Goal: Task Accomplishment & Management: Use online tool/utility

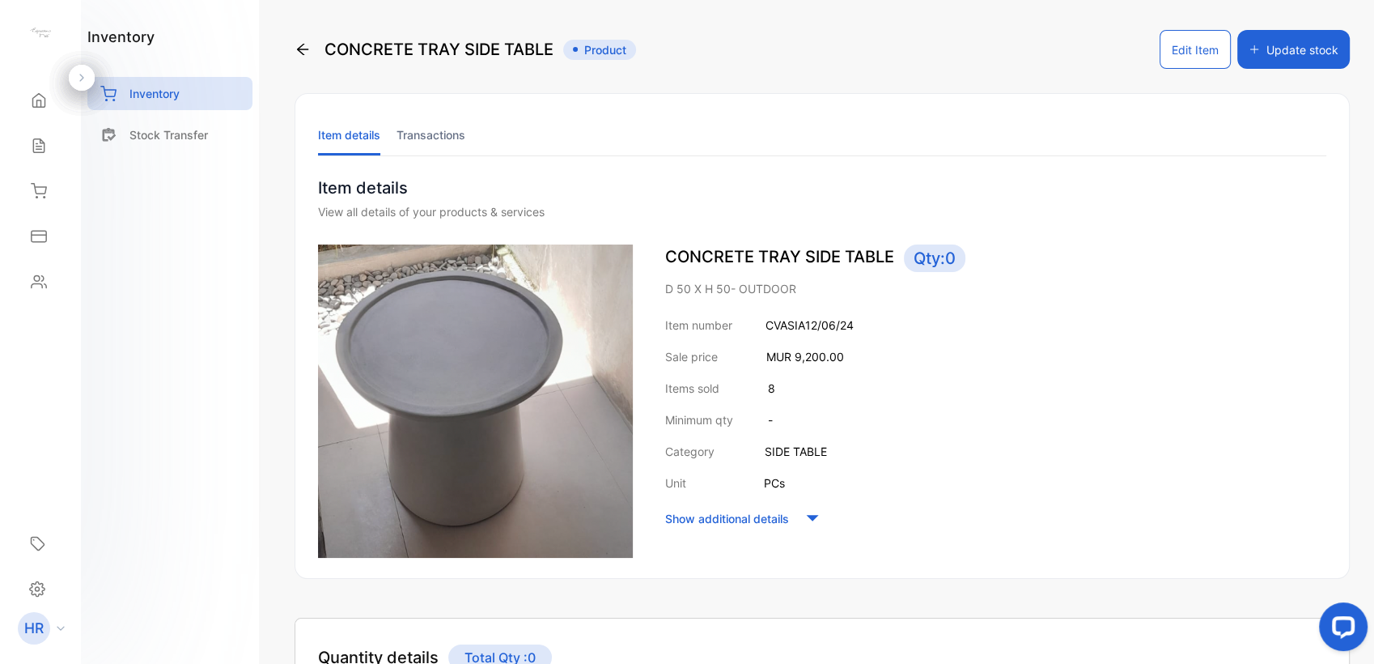
click at [46, 148] on icon at bounding box center [39, 146] width 16 height 16
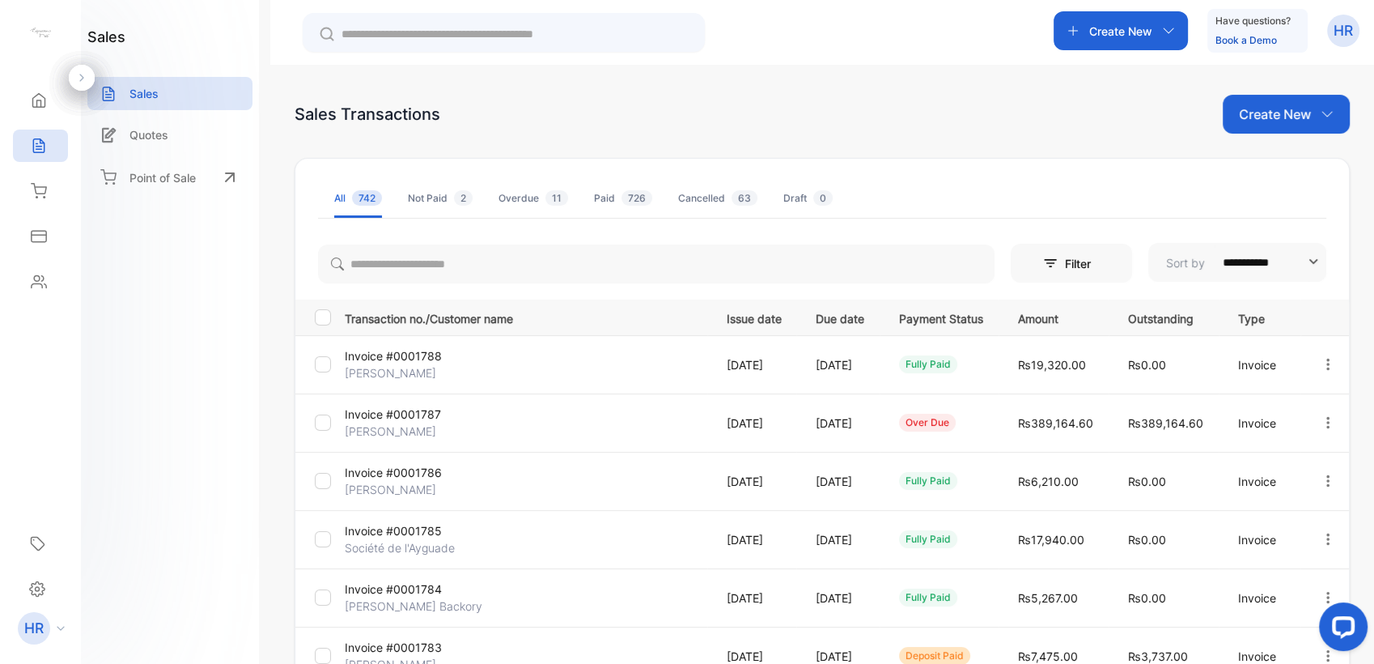
click at [1139, 42] on div "Create New" at bounding box center [1121, 30] width 134 height 39
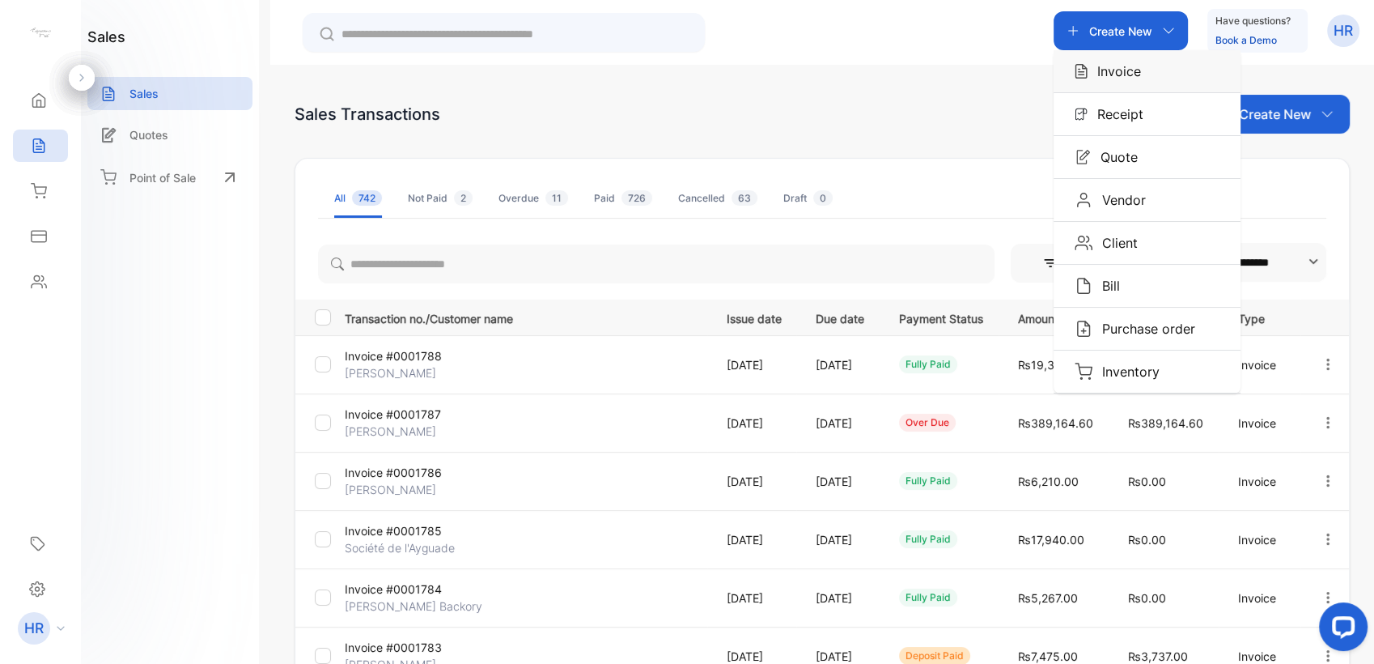
click at [1135, 75] on p "Invoice" at bounding box center [1114, 71] width 53 height 19
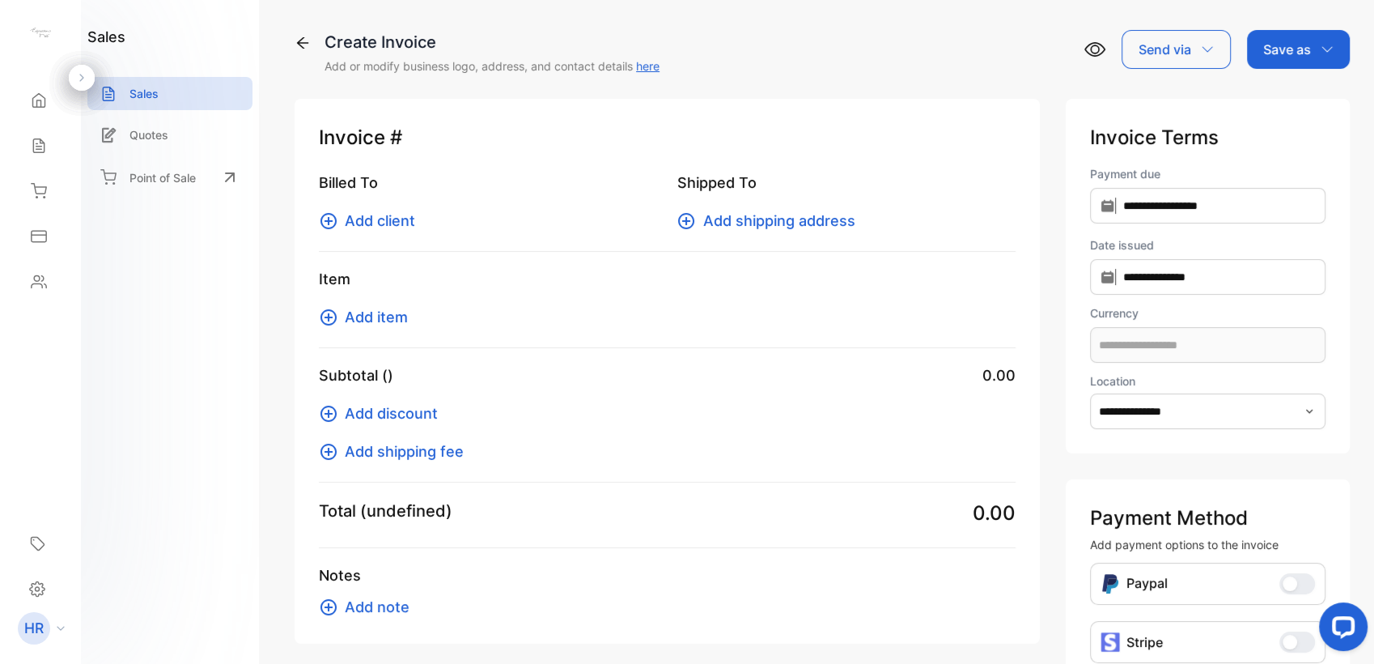
type input "**********"
click at [401, 308] on span "Add item" at bounding box center [376, 317] width 63 height 22
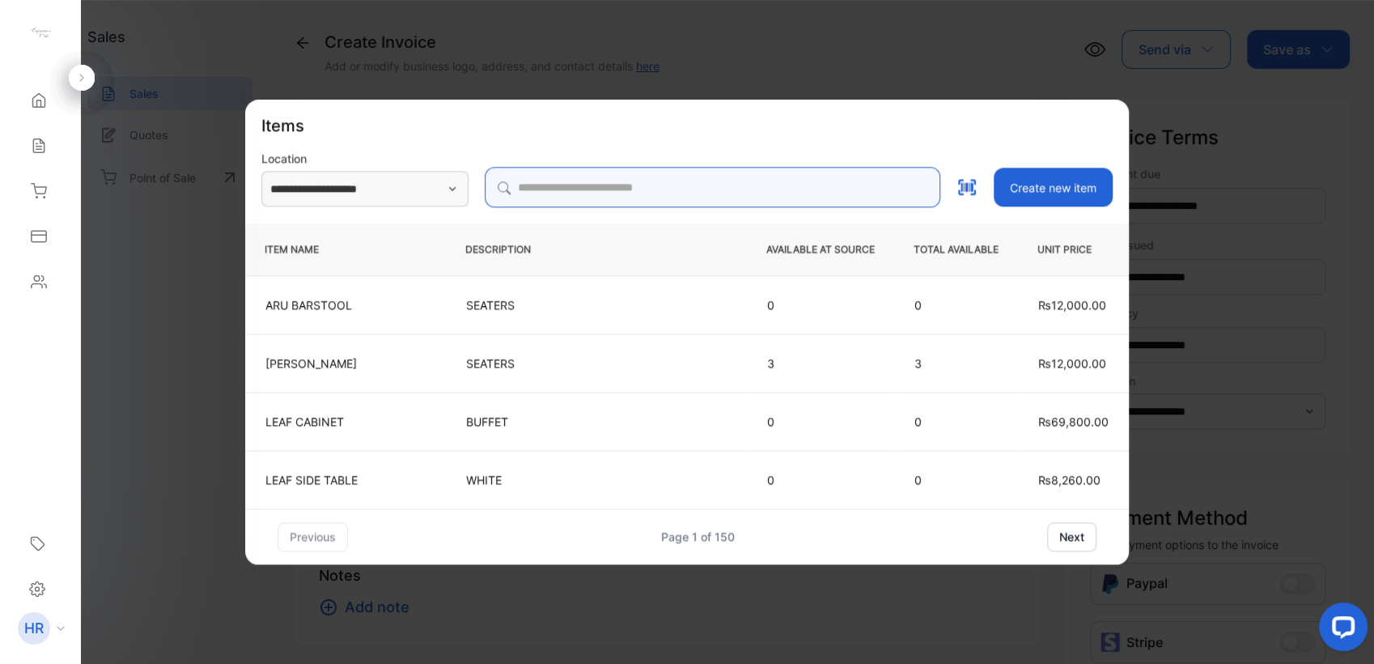
click at [590, 185] on input "search" at bounding box center [713, 187] width 456 height 40
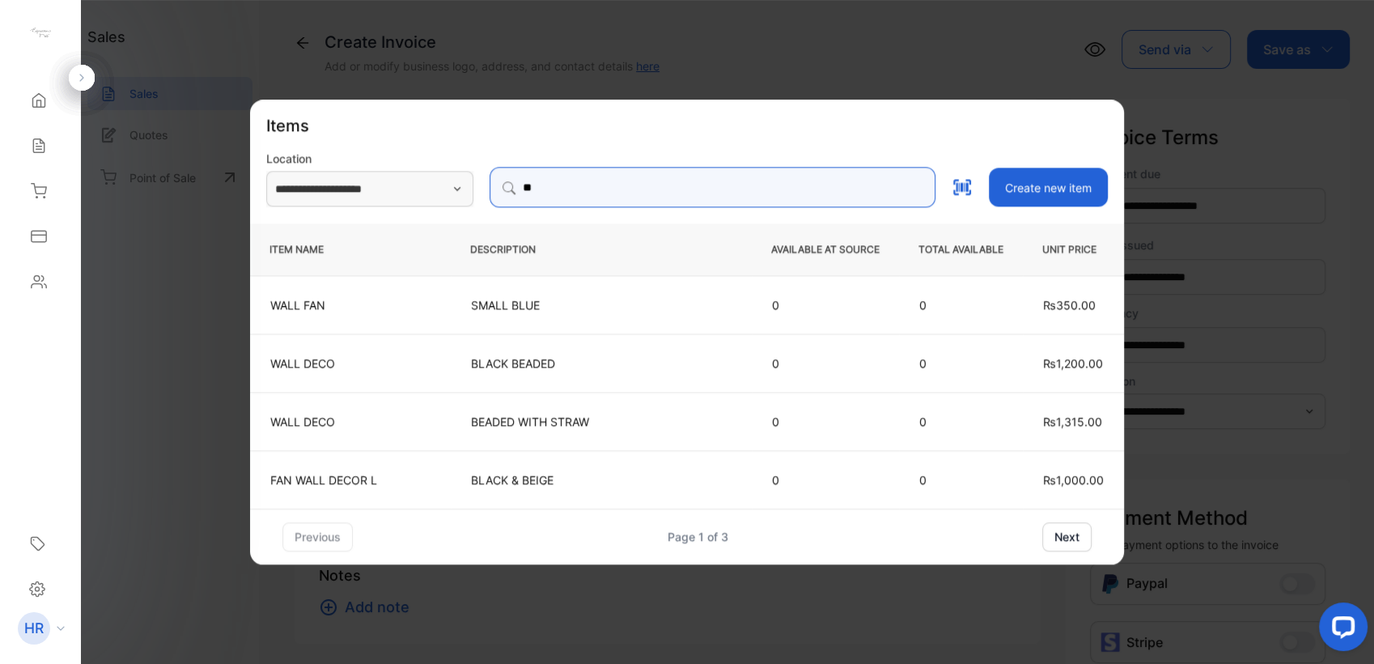
type input "*"
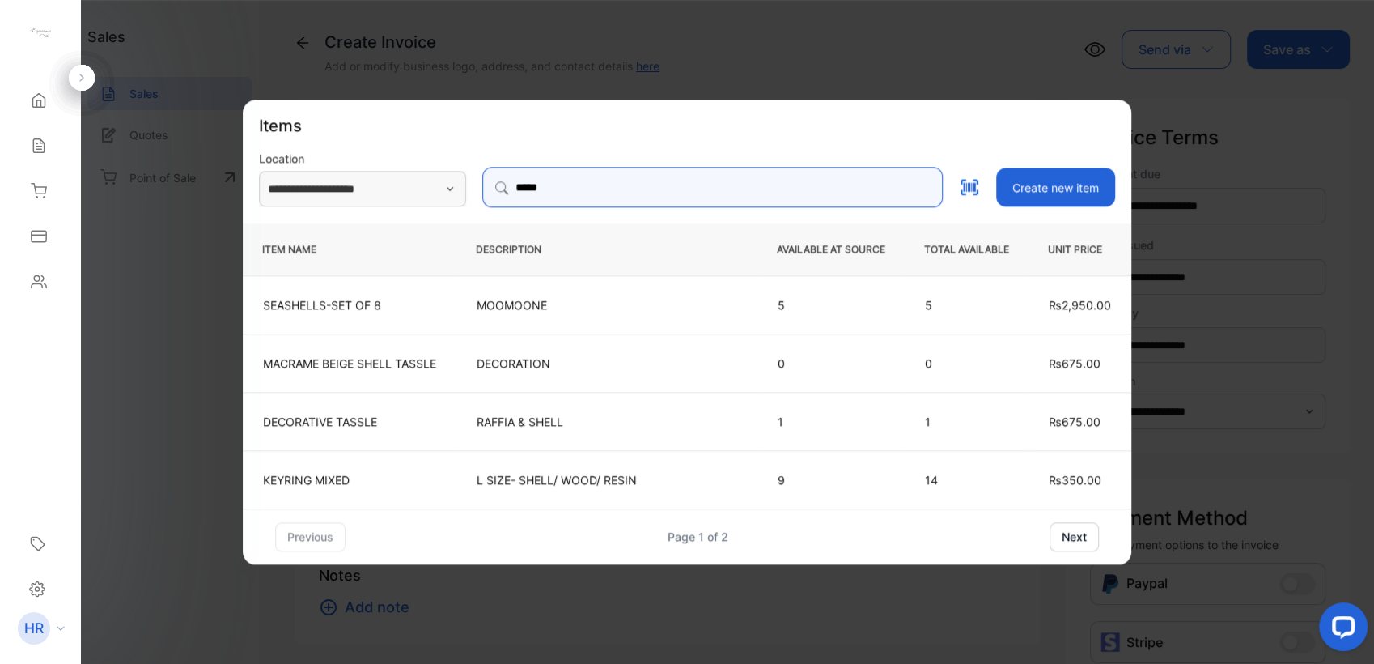
type input "*****"
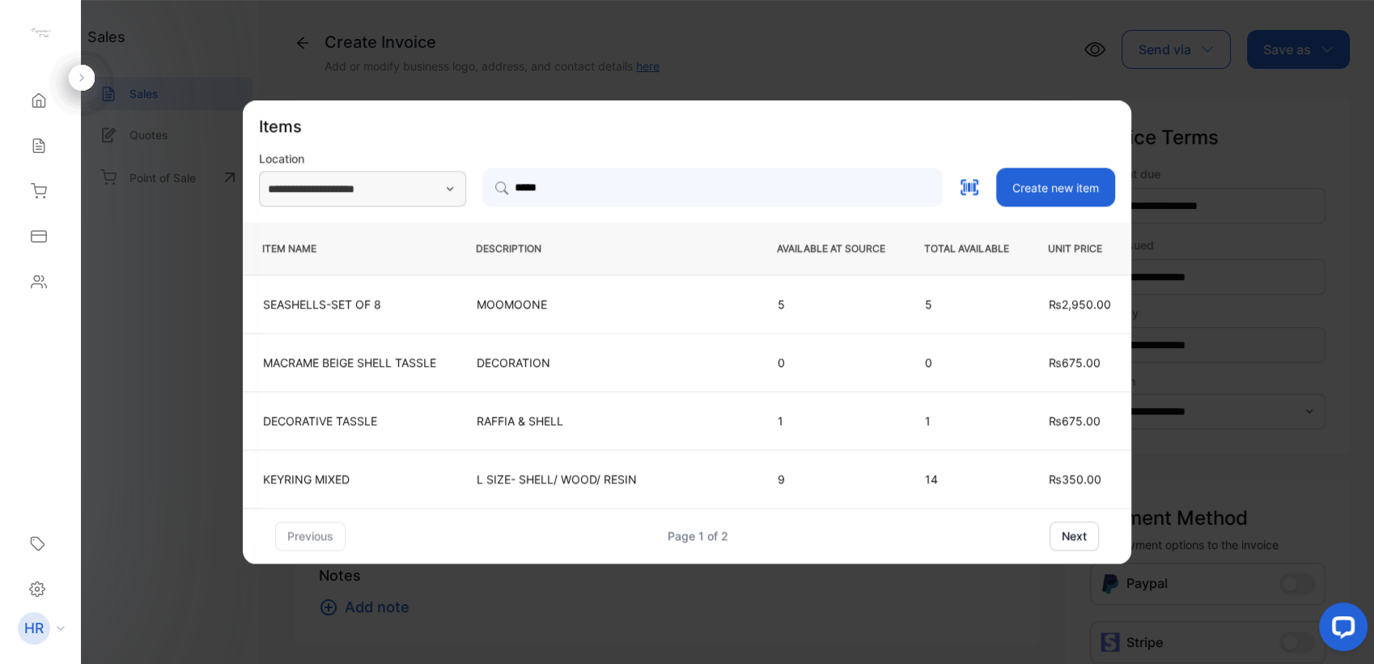
click at [1079, 532] on button "next" at bounding box center [1074, 535] width 49 height 29
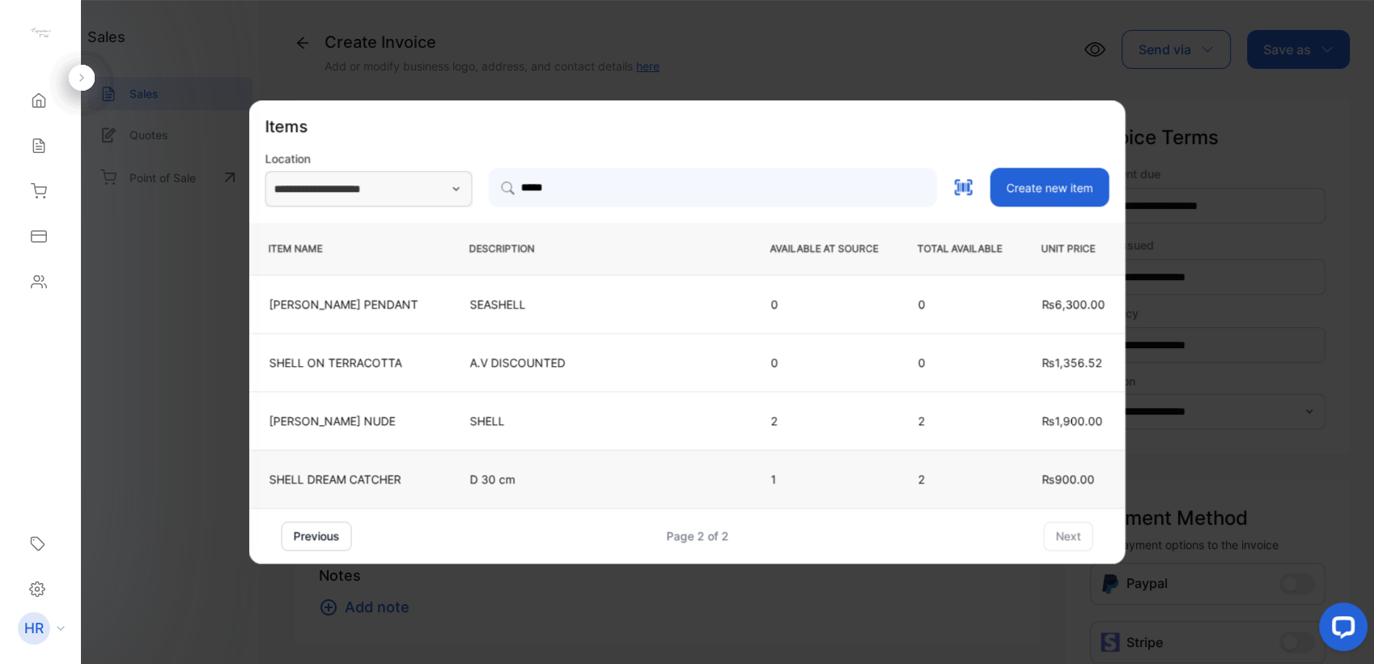
click at [410, 477] on p "SHELL DREAM CATCHER" at bounding box center [349, 478] width 160 height 17
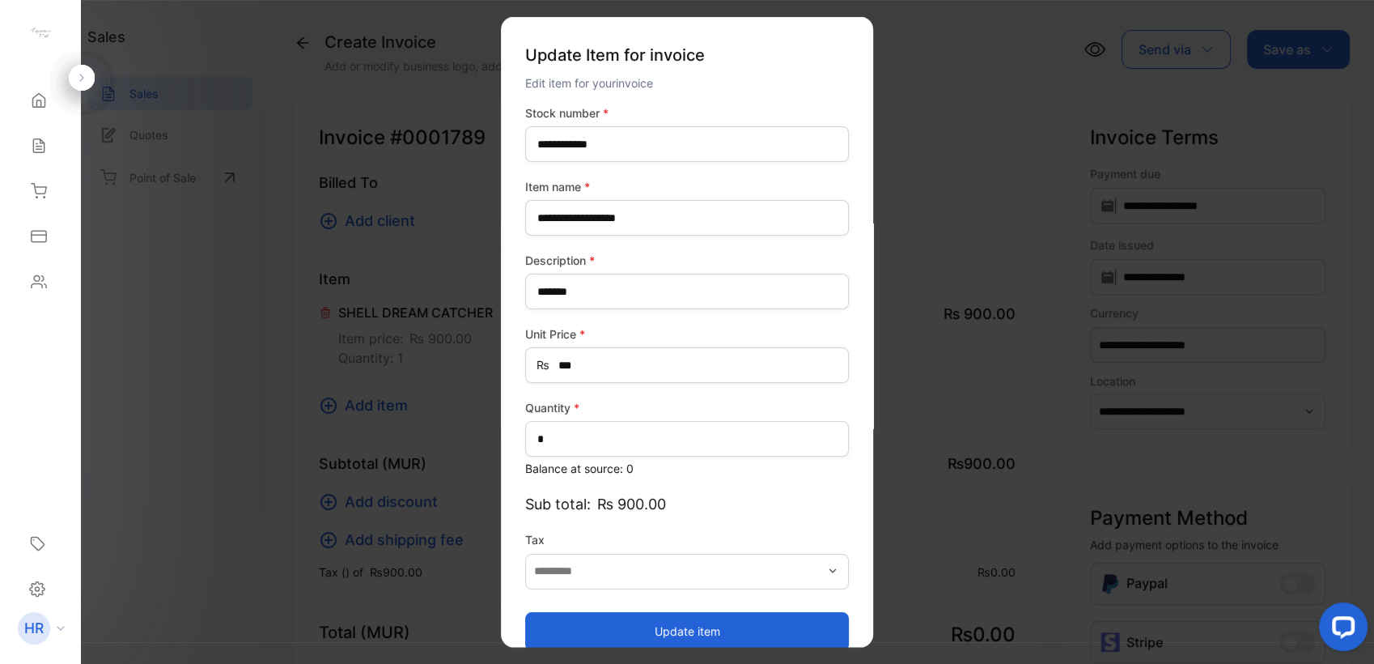
click at [670, 618] on button "Update item" at bounding box center [687, 630] width 324 height 39
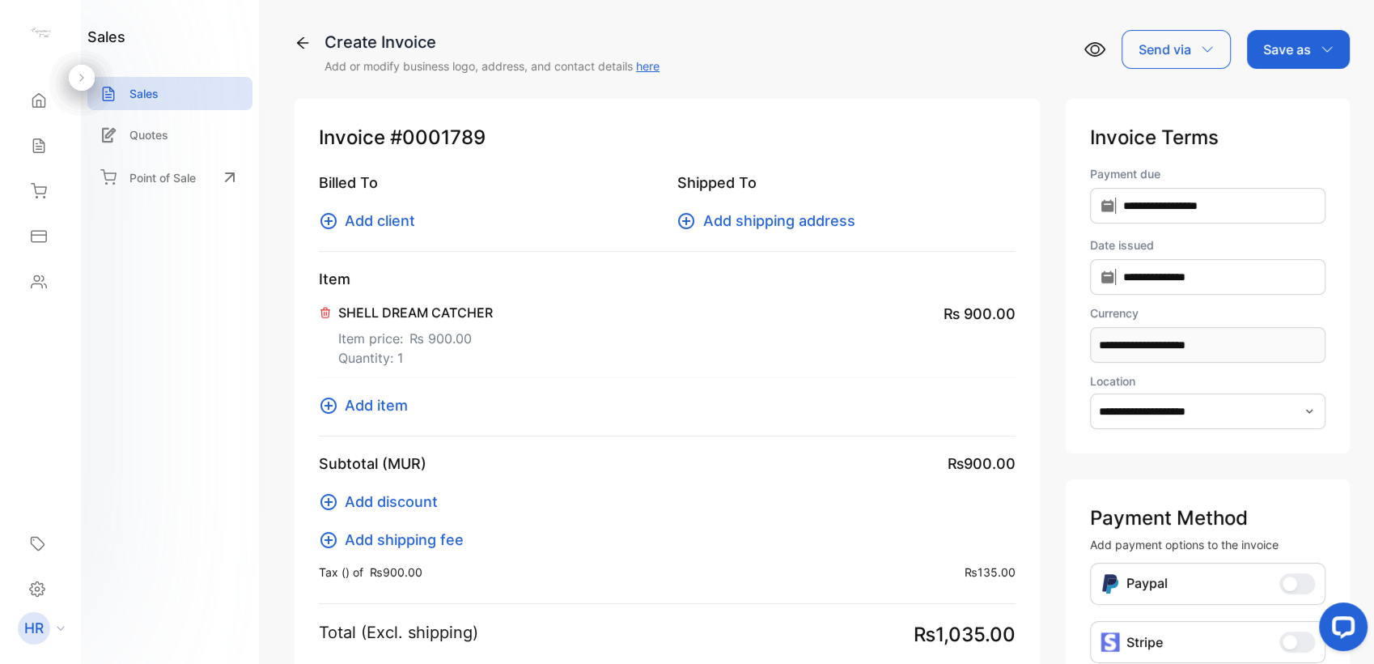
click at [408, 217] on span "Add client" at bounding box center [380, 221] width 70 height 22
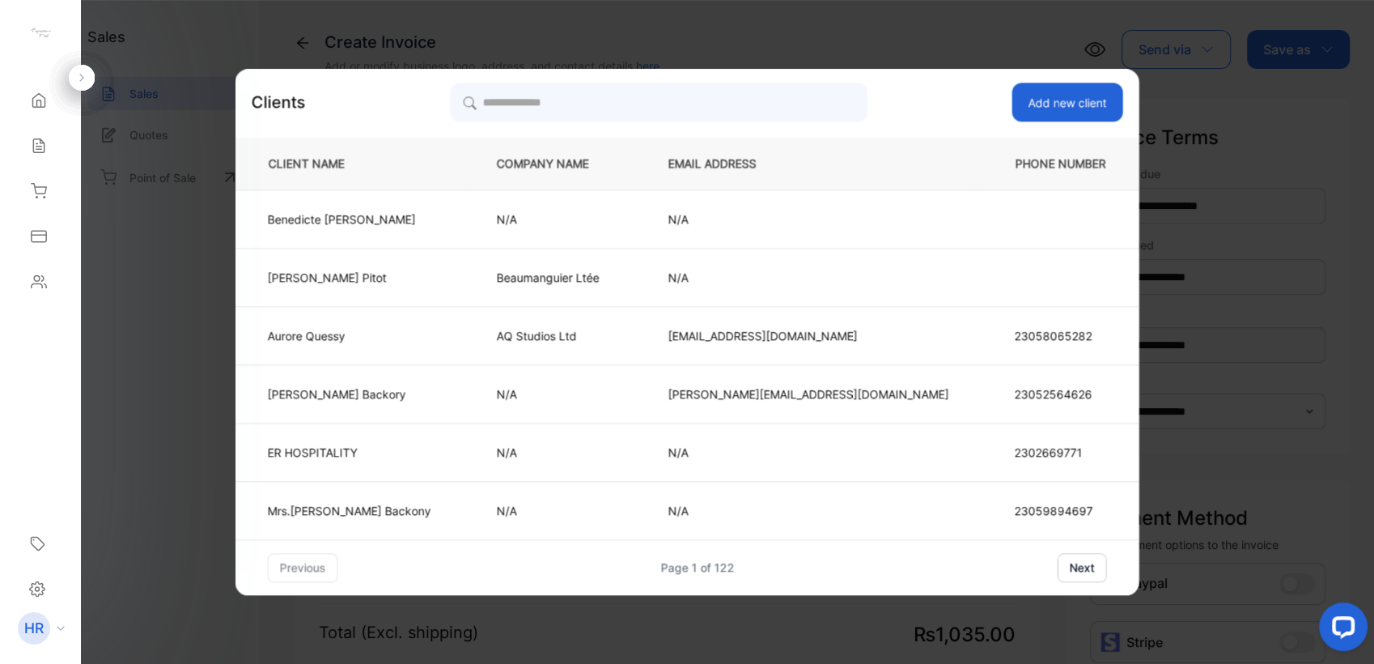
click at [1012, 94] on button "Add new client" at bounding box center [1067, 102] width 111 height 39
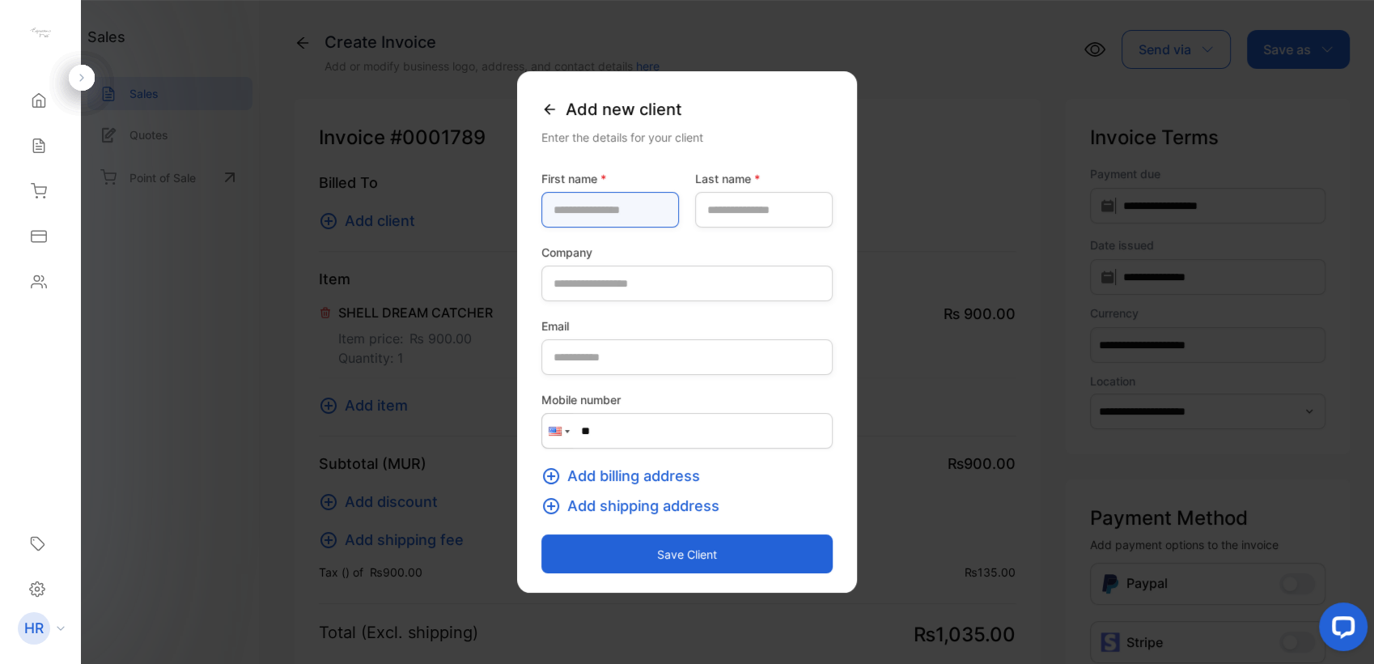
click at [549, 214] on name-inputfirstname "text" at bounding box center [610, 210] width 138 height 36
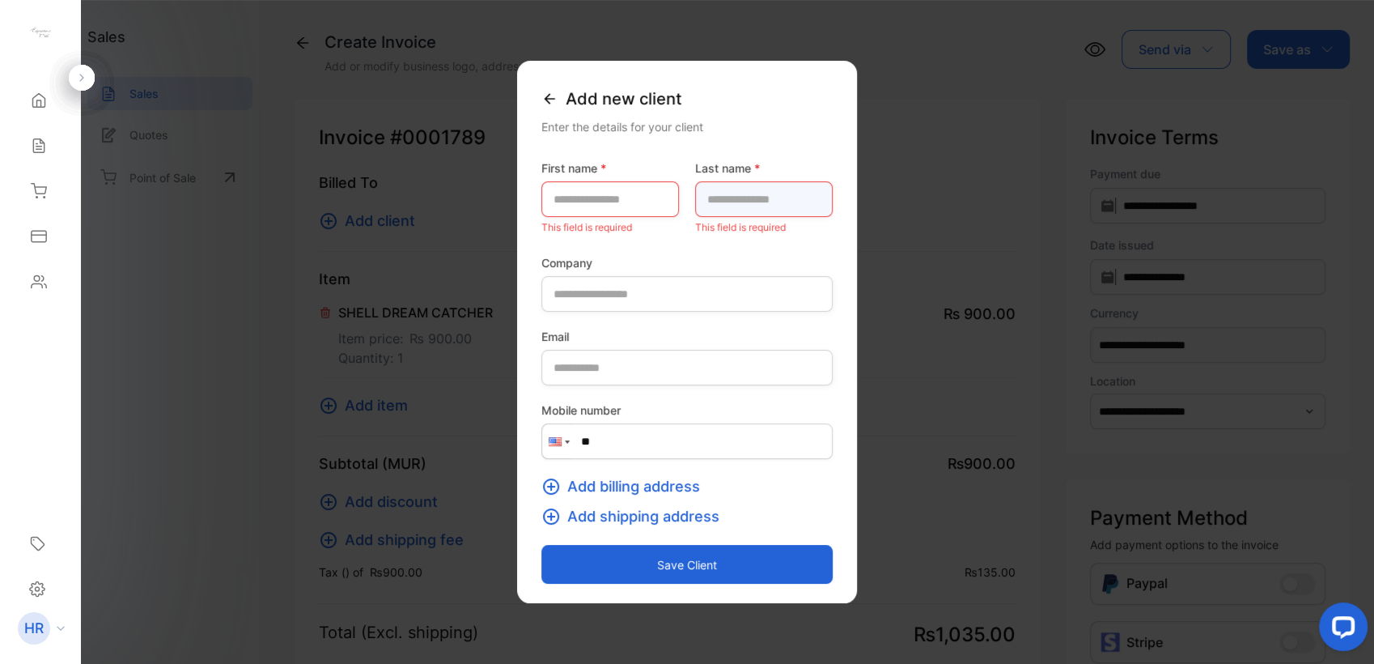
click at [717, 223] on div "Last name * This field is required" at bounding box center [764, 198] width 138 height 78
type name-inputlastname "********"
click at [583, 198] on name-inputfirstname "text" at bounding box center [610, 199] width 138 height 36
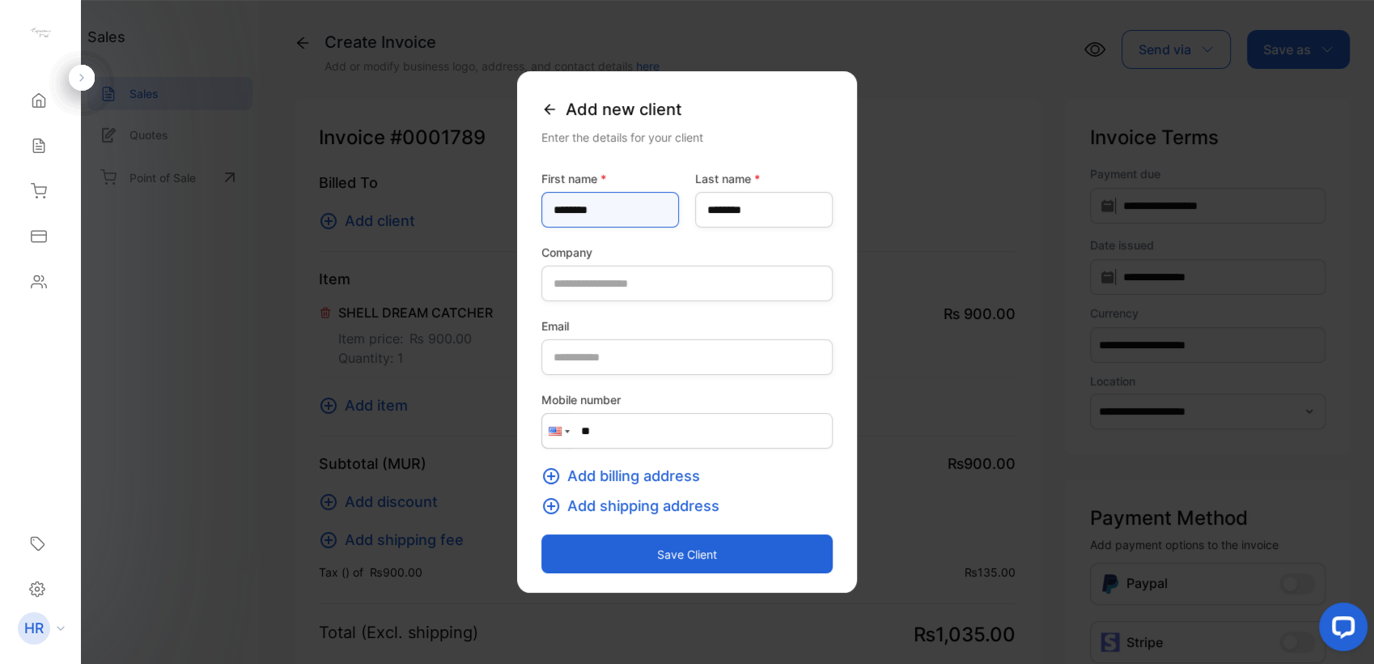
type name-inputfirstname "********"
click at [541, 546] on button "Save client" at bounding box center [686, 553] width 291 height 39
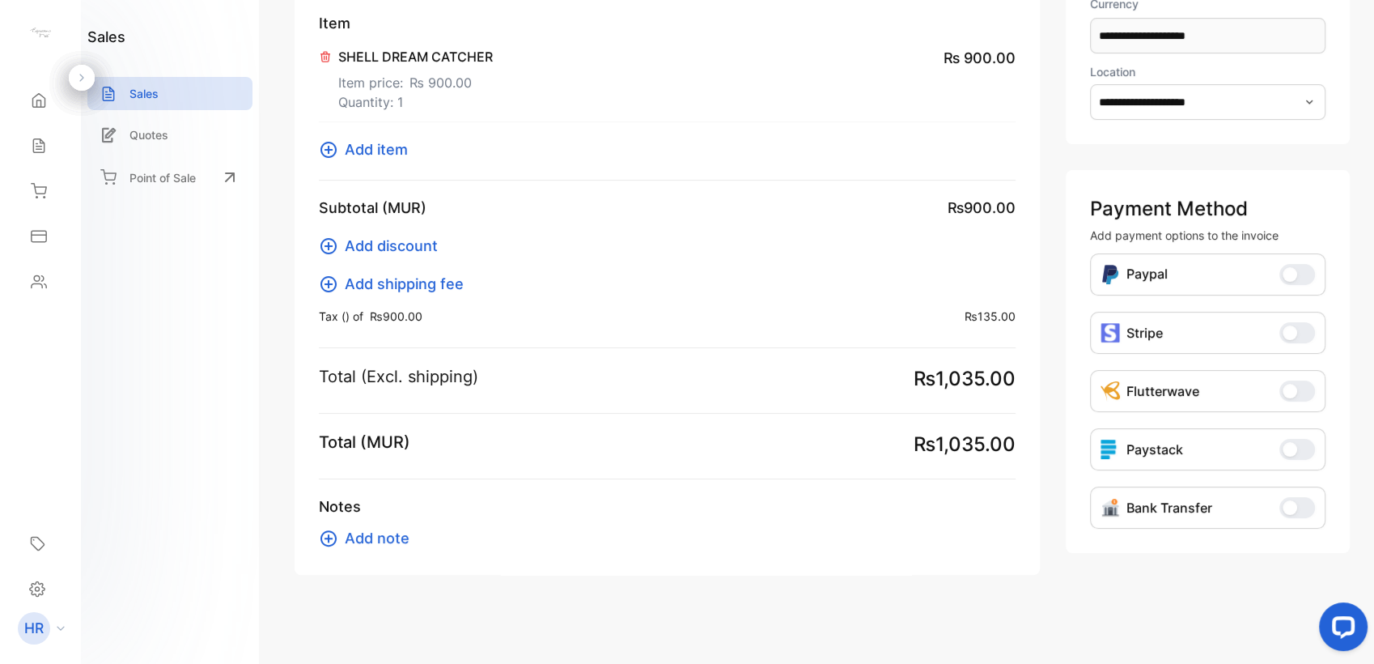
scroll to position [310, 0]
click at [1307, 505] on button "Bank Transfer" at bounding box center [1297, 506] width 36 height 21
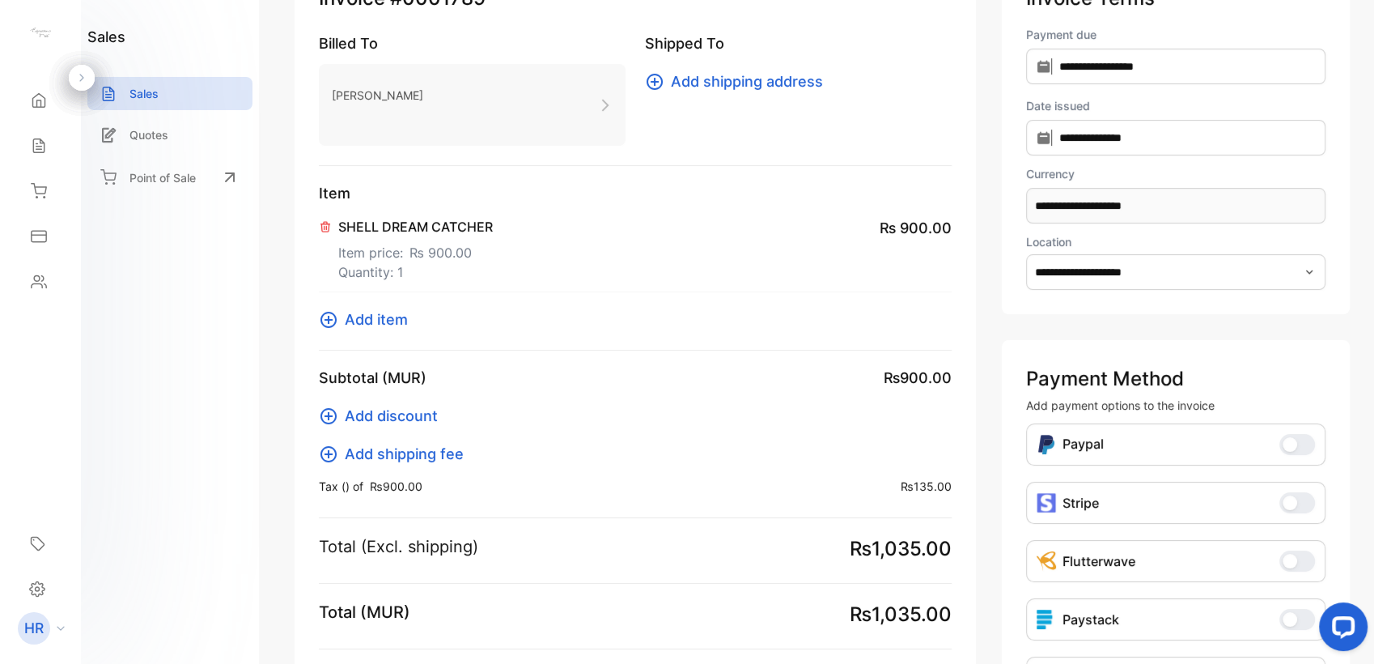
scroll to position [0, 0]
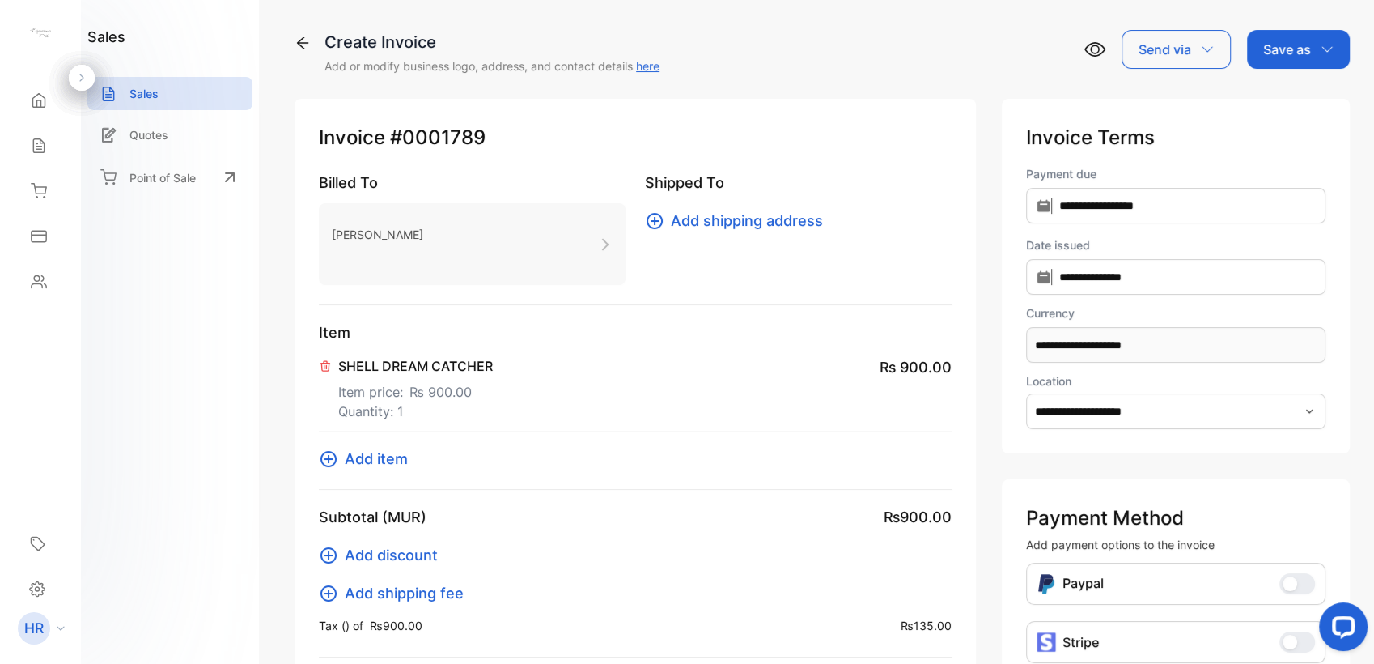
click at [1276, 62] on div "Save as" at bounding box center [1298, 49] width 103 height 39
click at [1292, 104] on div "Invoice" at bounding box center [1294, 103] width 93 height 32
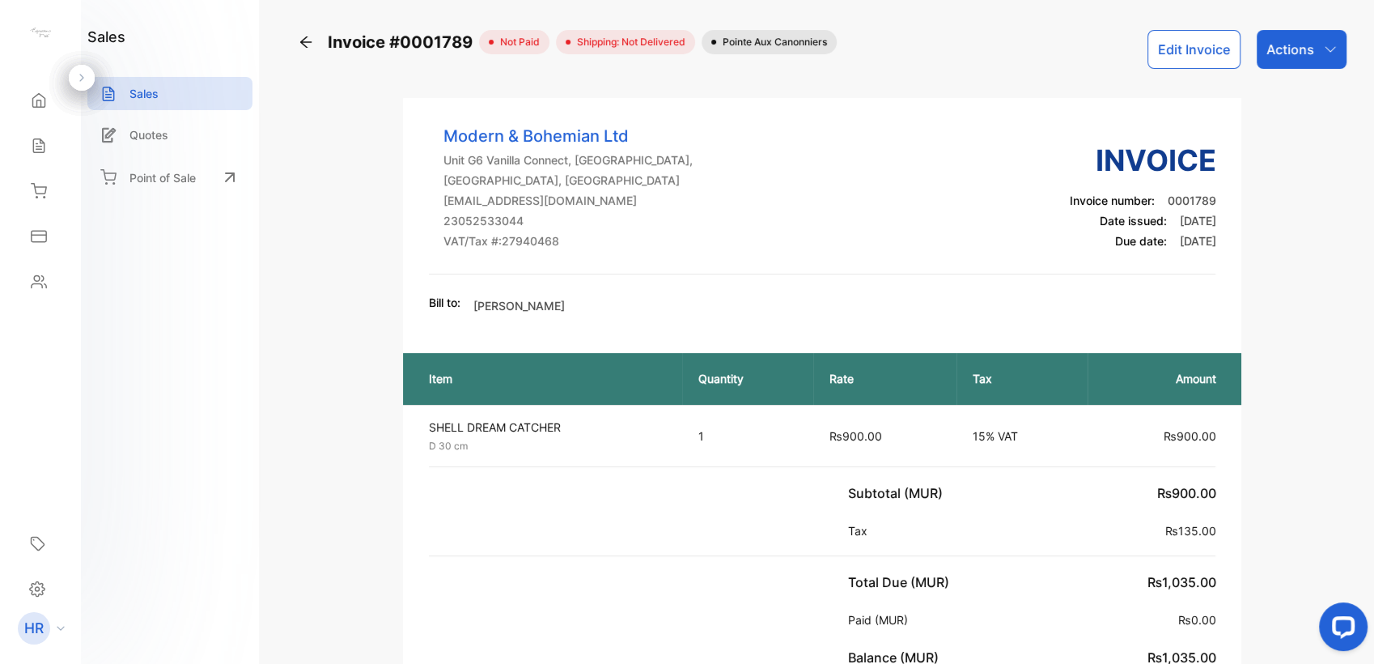
click at [1309, 49] on p "Actions" at bounding box center [1291, 49] width 48 height 19
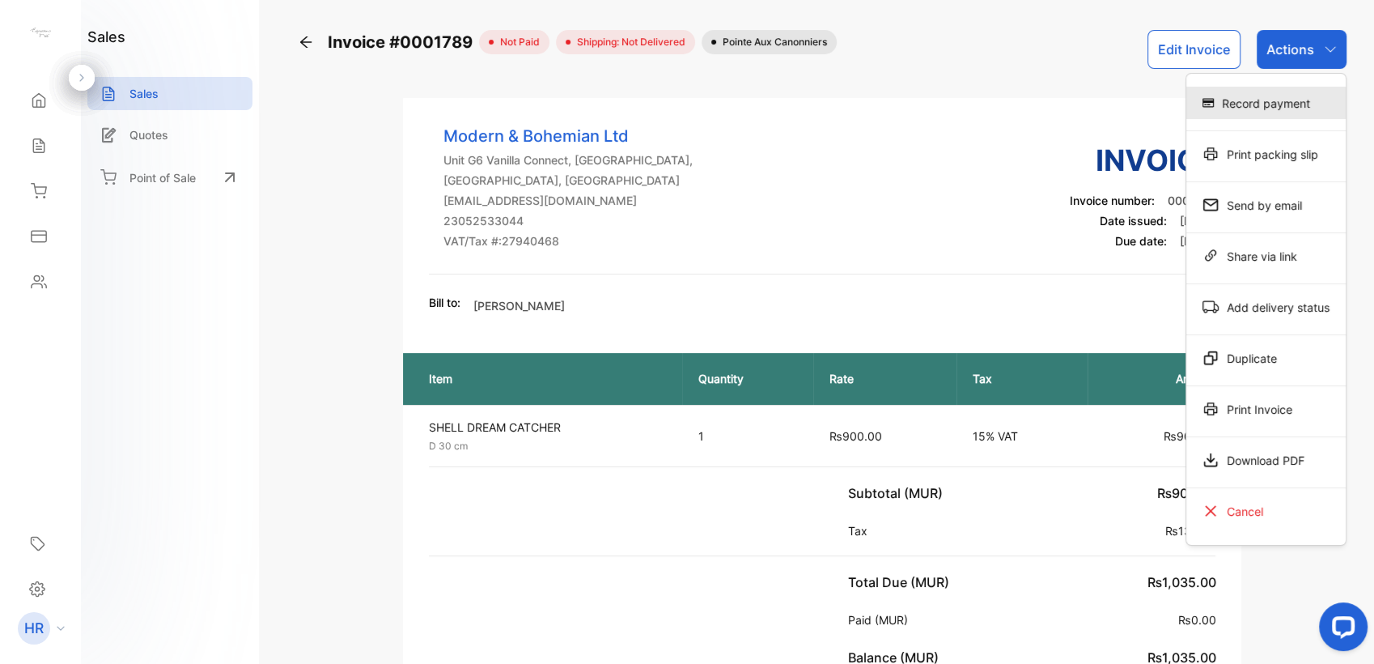
click at [1297, 104] on div "Record payment" at bounding box center [1265, 103] width 159 height 32
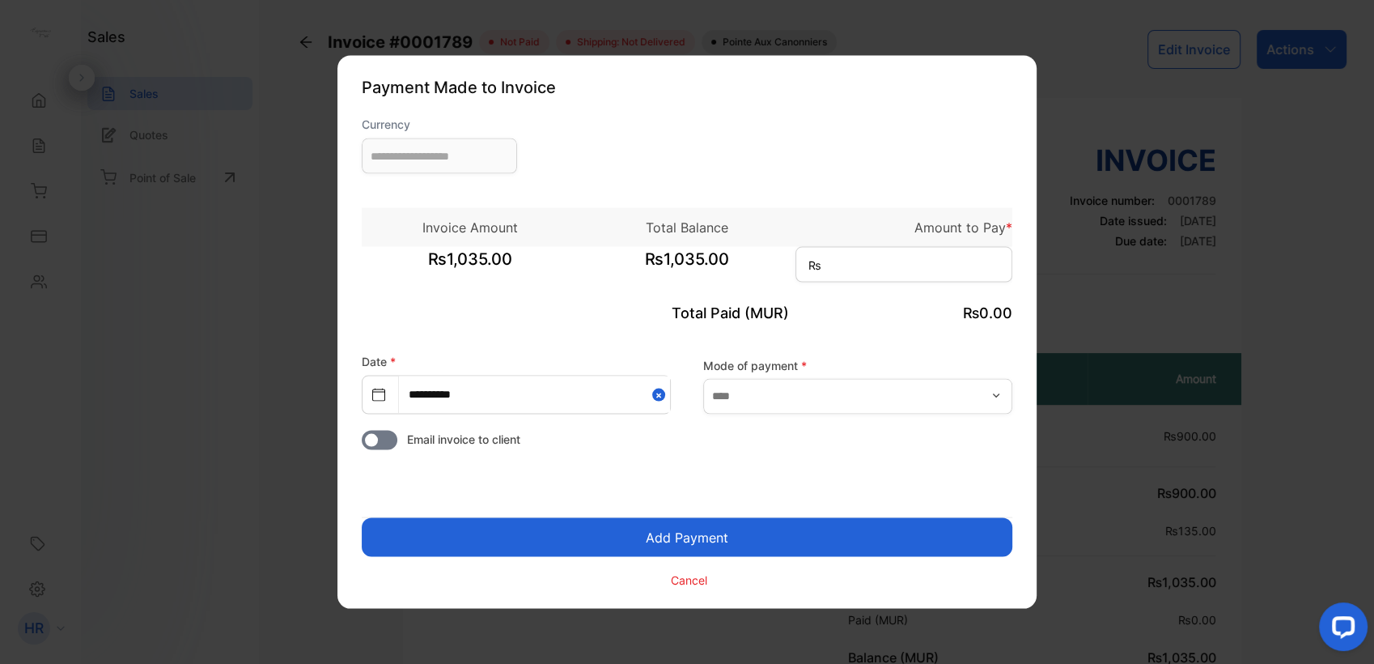
type input "**********"
click at [872, 271] on input at bounding box center [904, 265] width 217 height 36
type input "*****"
click at [866, 387] on input "text" at bounding box center [857, 396] width 309 height 36
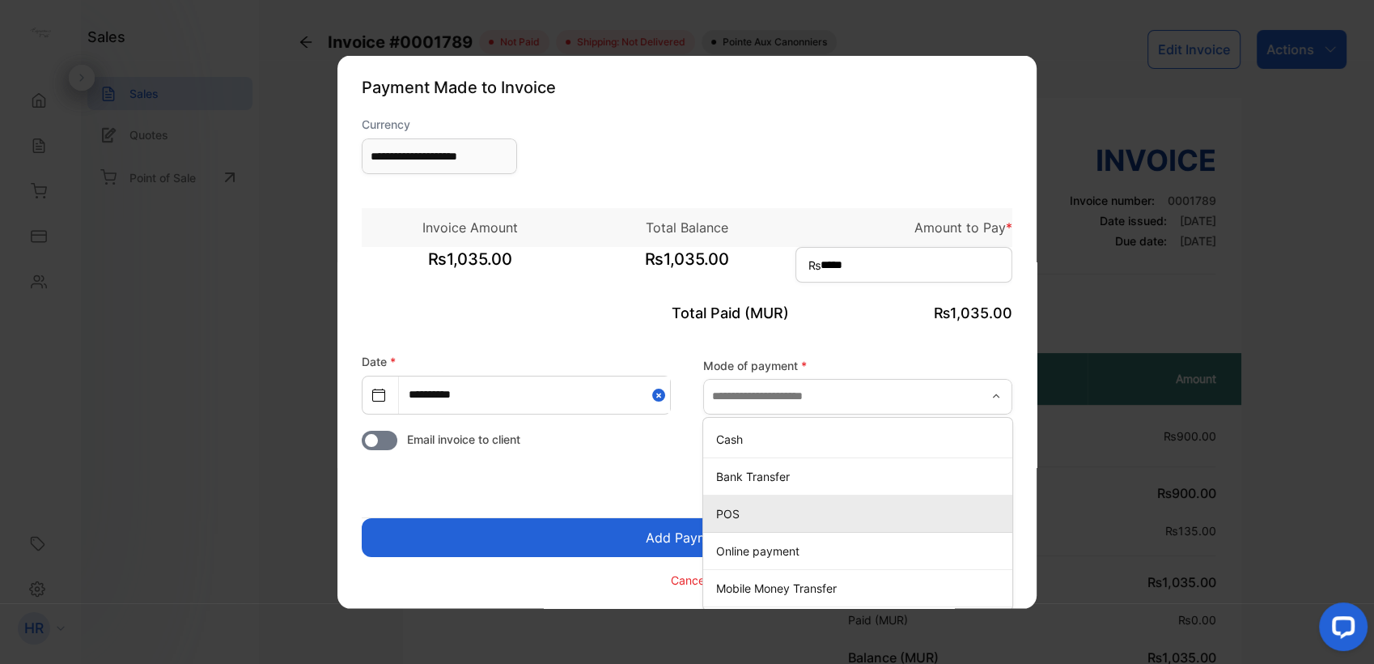
click at [854, 513] on p "POS" at bounding box center [861, 512] width 290 height 17
type input "***"
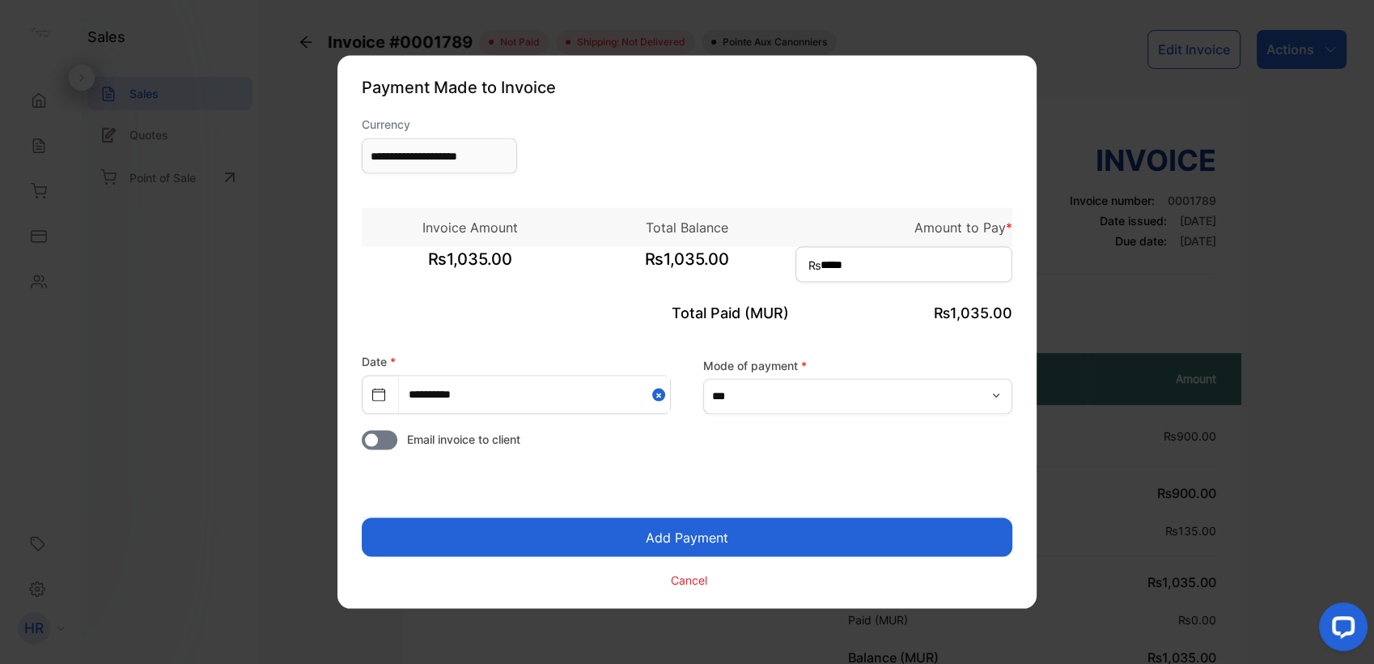
click at [835, 537] on button "Add Payment" at bounding box center [687, 537] width 651 height 39
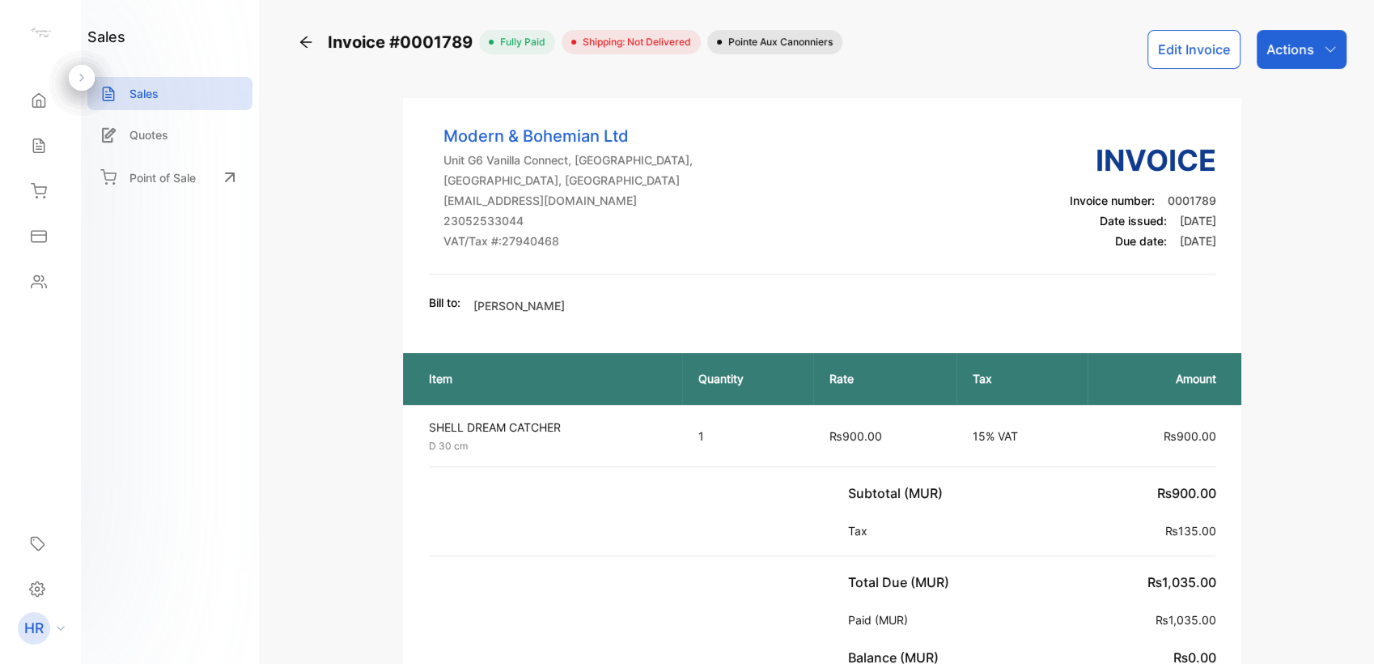
click at [1305, 53] on p "Actions" at bounding box center [1291, 49] width 48 height 19
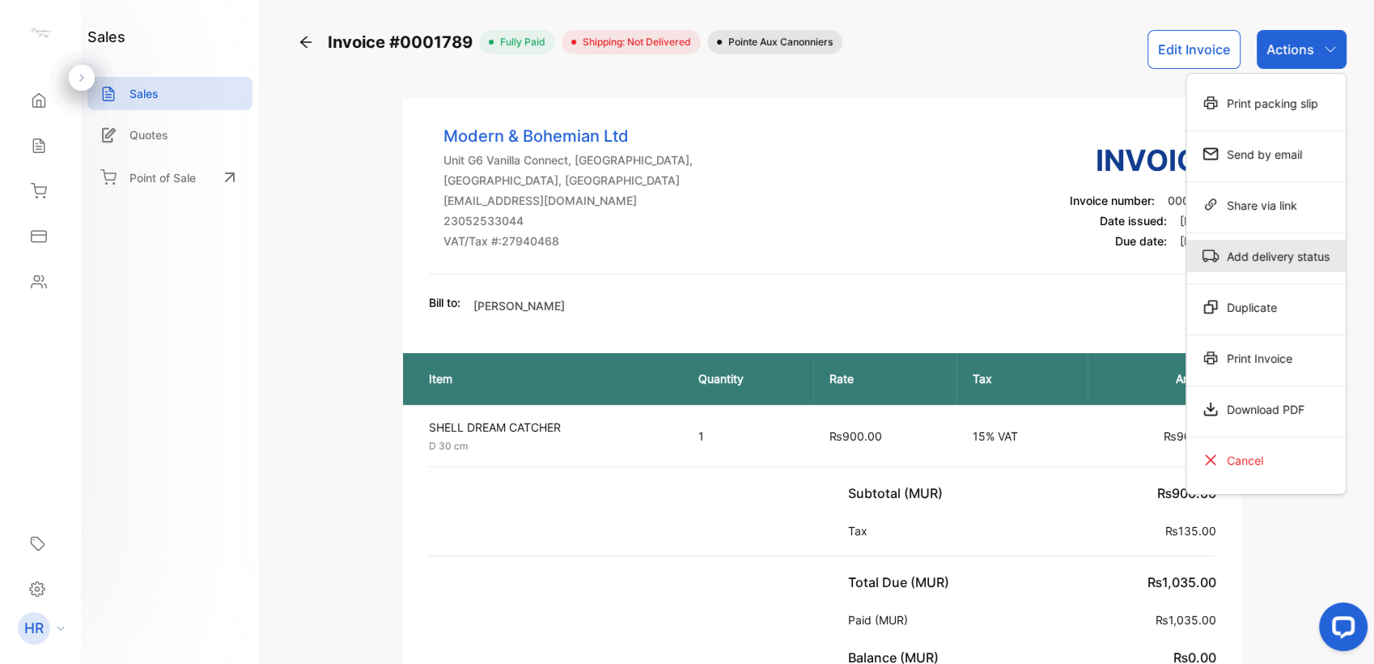
click at [1276, 265] on div "Add delivery status" at bounding box center [1265, 256] width 159 height 32
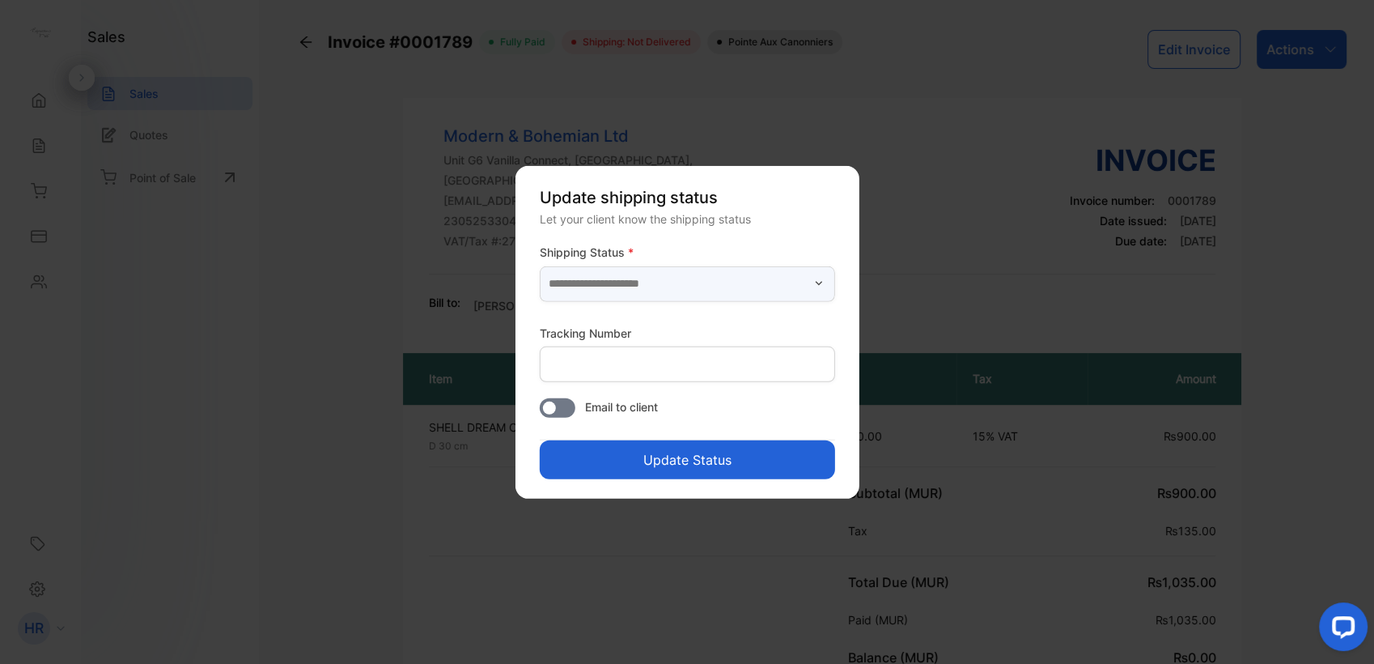
click at [747, 285] on input "text" at bounding box center [687, 283] width 295 height 36
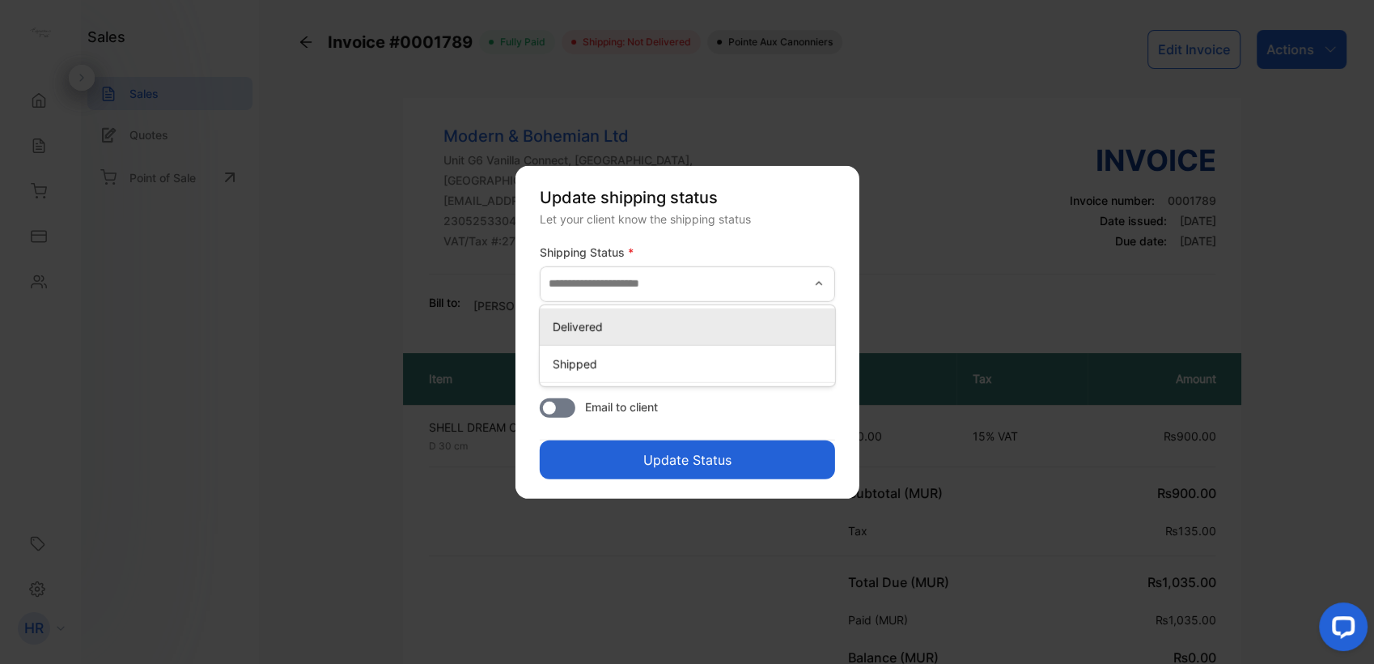
click at [745, 323] on p "Delivered" at bounding box center [691, 325] width 276 height 17
type input "*********"
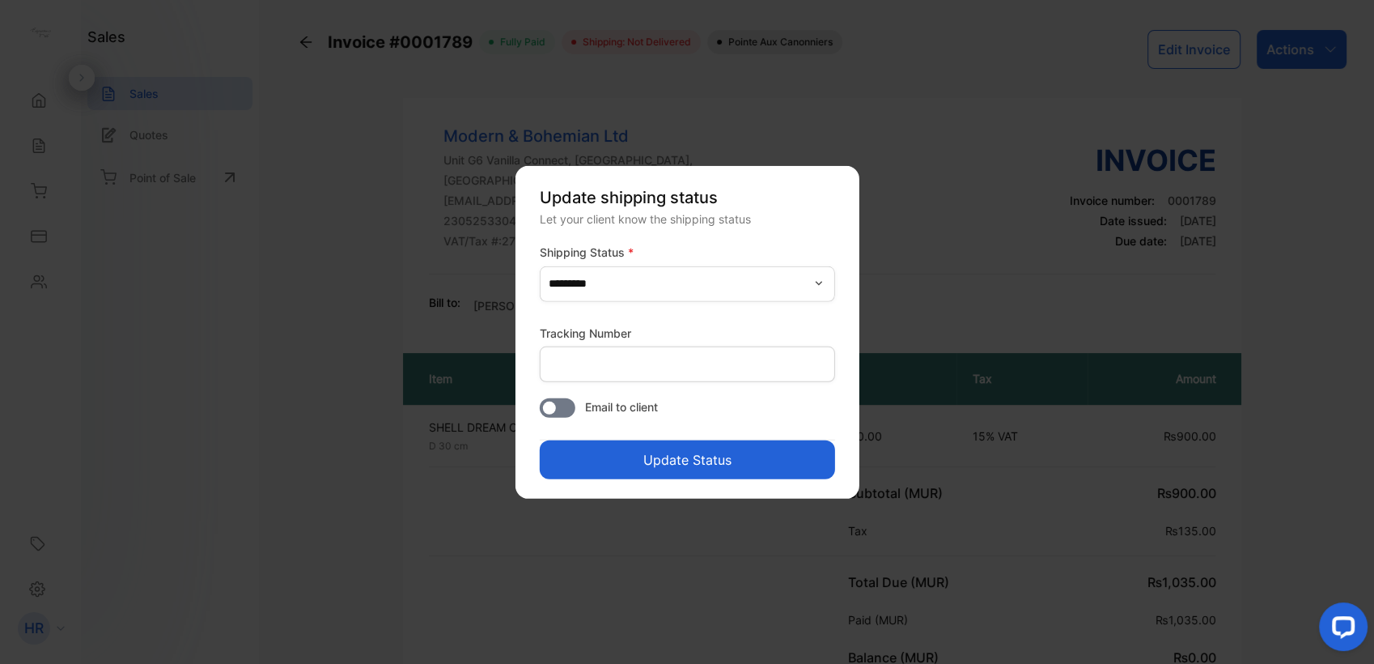
click at [723, 462] on button "Update Status" at bounding box center [687, 458] width 295 height 39
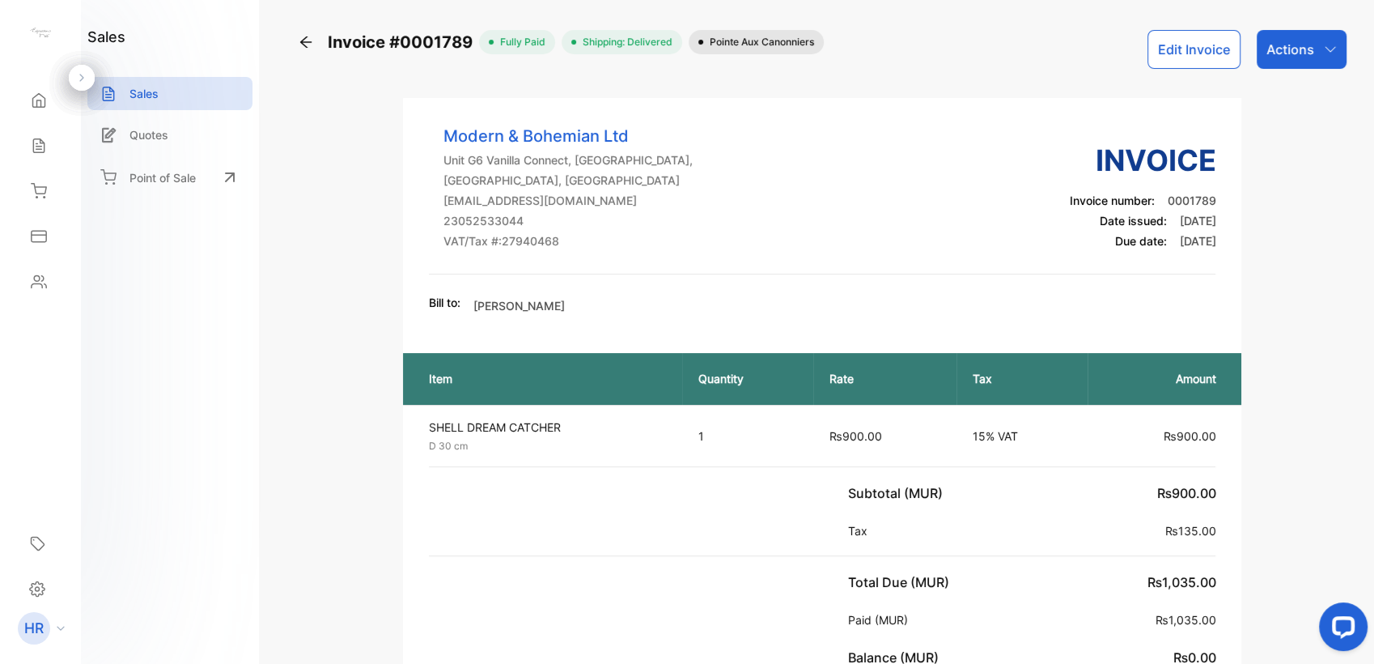
click at [1294, 54] on p "Actions" at bounding box center [1291, 49] width 48 height 19
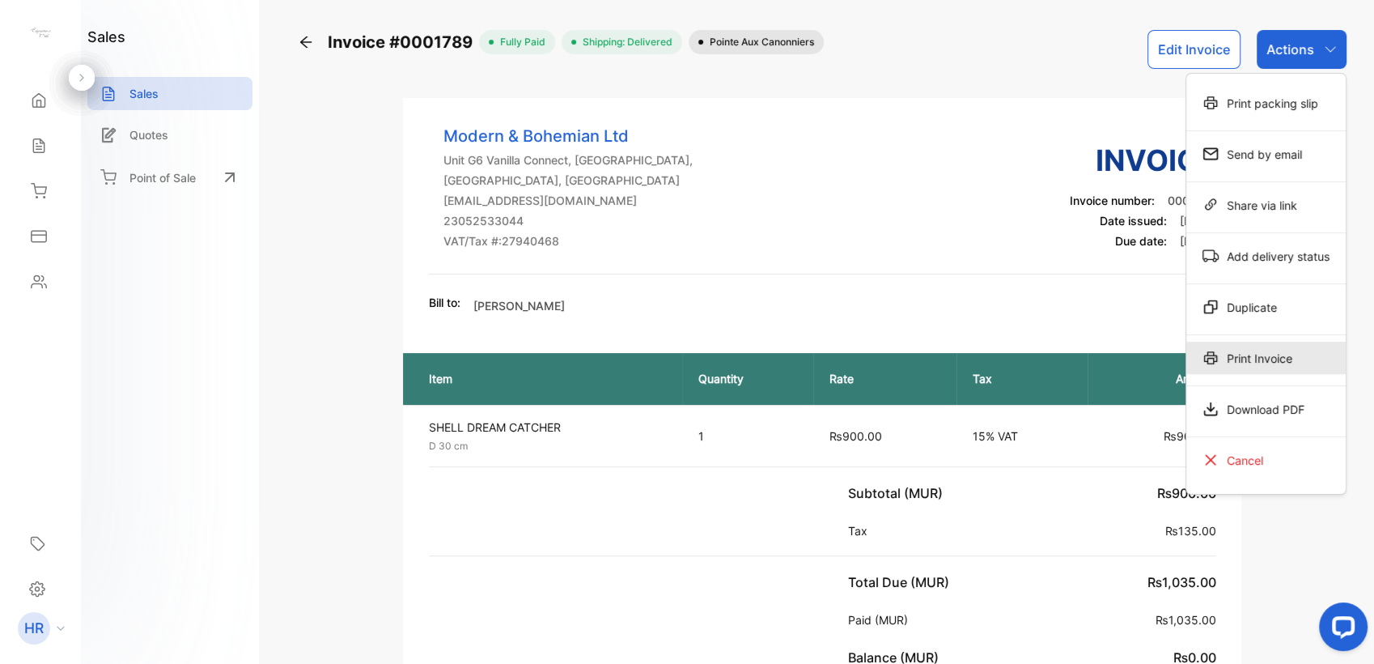
click at [1225, 357] on div "Print Invoice" at bounding box center [1265, 358] width 159 height 32
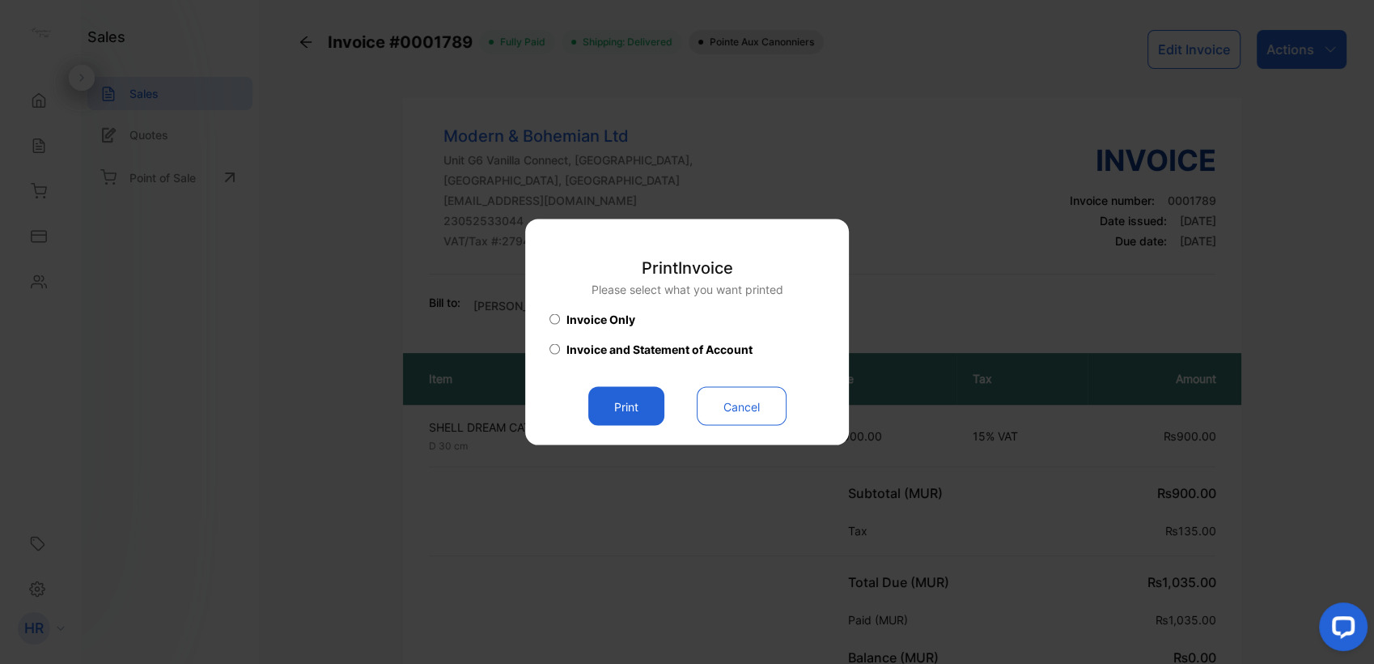
click at [613, 394] on button "Print" at bounding box center [626, 406] width 76 height 39
